Goal: Task Accomplishment & Management: Manage account settings

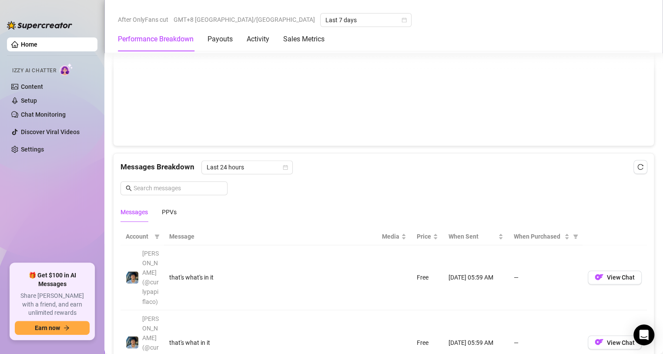
scroll to position [871, 0]
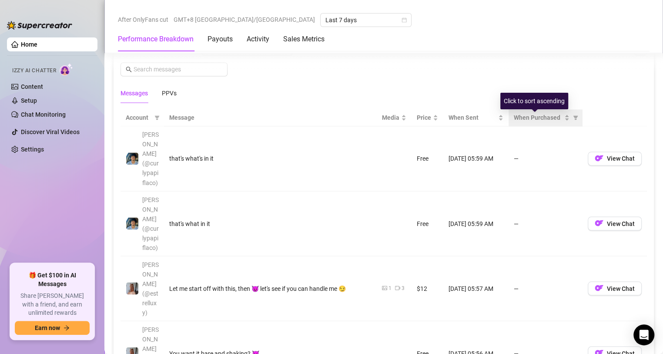
click at [525, 114] on th "When Purchased" at bounding box center [546, 117] width 74 height 17
click at [525, 118] on span "When Purchased" at bounding box center [538, 118] width 49 height 10
click at [524, 118] on span "When Purchased" at bounding box center [538, 118] width 49 height 10
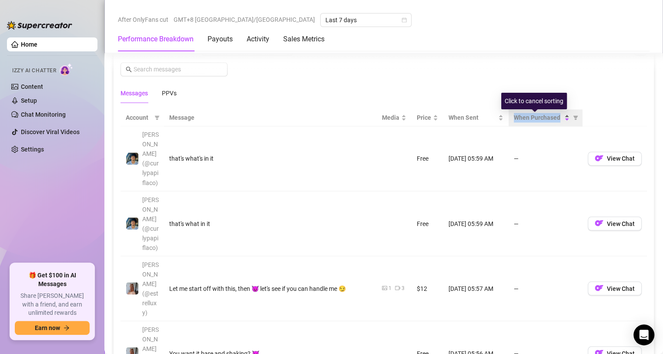
click at [518, 118] on span "When Purchased" at bounding box center [538, 118] width 49 height 10
click at [162, 95] on div "PPVs" at bounding box center [169, 93] width 15 height 10
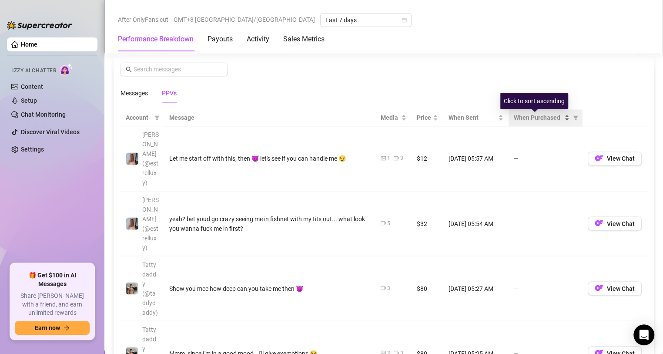
click at [528, 122] on span "When Purchased" at bounding box center [538, 118] width 49 height 10
click at [314, 94] on div "Messages PPVs" at bounding box center [384, 93] width 527 height 20
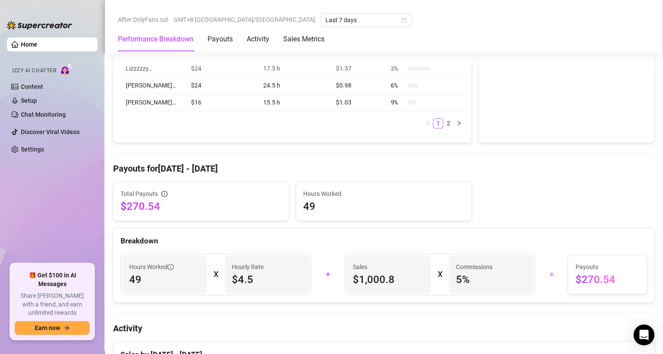
scroll to position [522, 0]
